Goal: Task Accomplishment & Management: Manage account settings

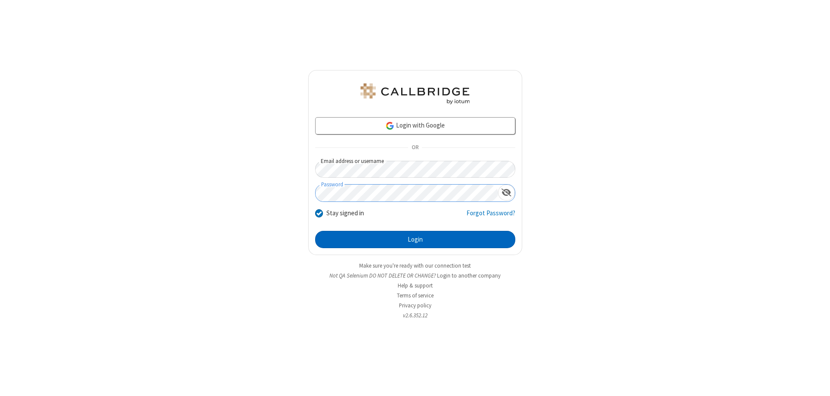
click at [415, 239] on button "Login" at bounding box center [415, 239] width 200 height 17
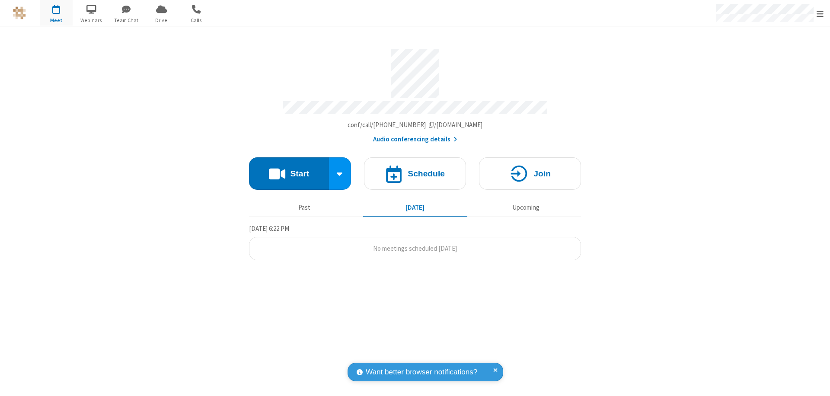
click at [820, 13] on span "Open menu" at bounding box center [820, 14] width 7 height 9
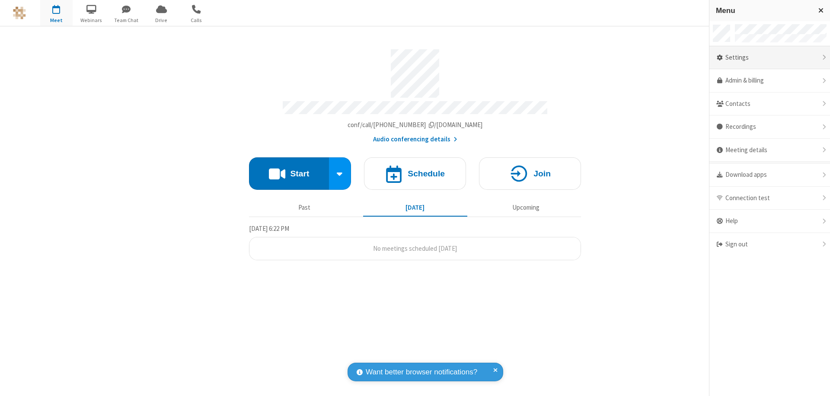
click at [770, 57] on div "Settings" at bounding box center [769, 57] width 121 height 23
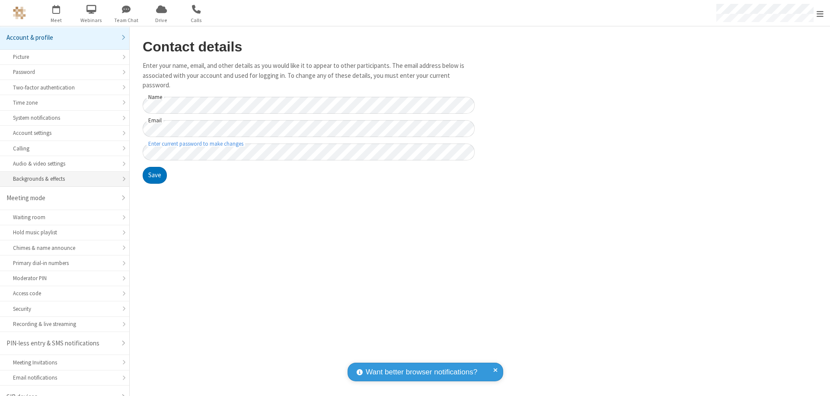
click at [61, 175] on div "Backgrounds & effects" at bounding box center [64, 179] width 103 height 8
